Goal: Transaction & Acquisition: Book appointment/travel/reservation

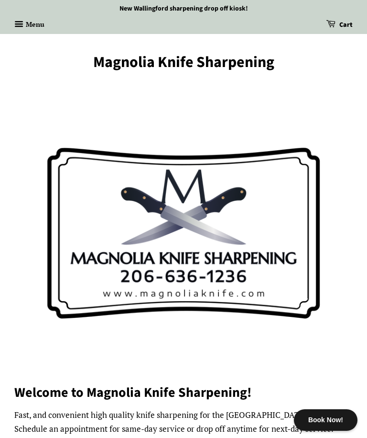
click at [27, 25] on button "Menu" at bounding box center [29, 25] width 30 height 16
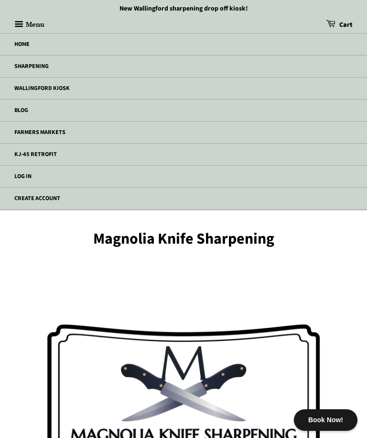
click at [69, 51] on link "Home" at bounding box center [183, 44] width 367 height 22
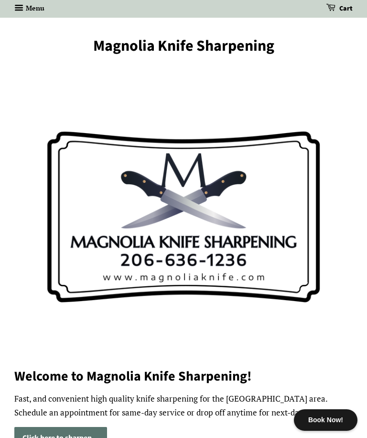
scroll to position [19, 0]
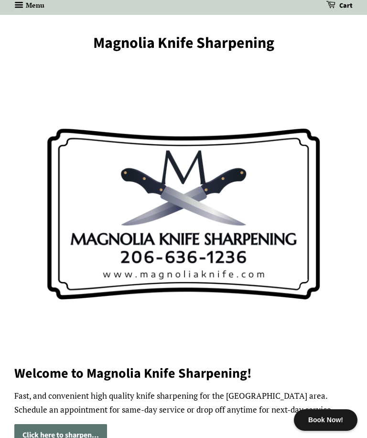
click at [336, 418] on div "Book Now!" at bounding box center [326, 420] width 64 height 22
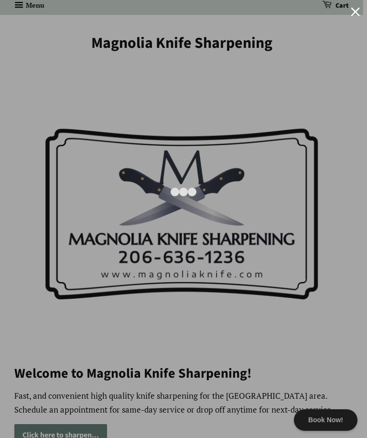
scroll to position [0, 0]
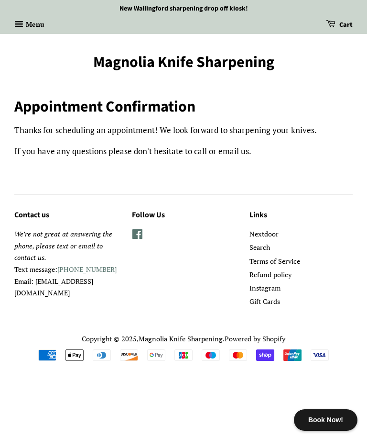
scroll to position [0, 0]
